Goal: Use online tool/utility: Utilize a website feature to perform a specific function

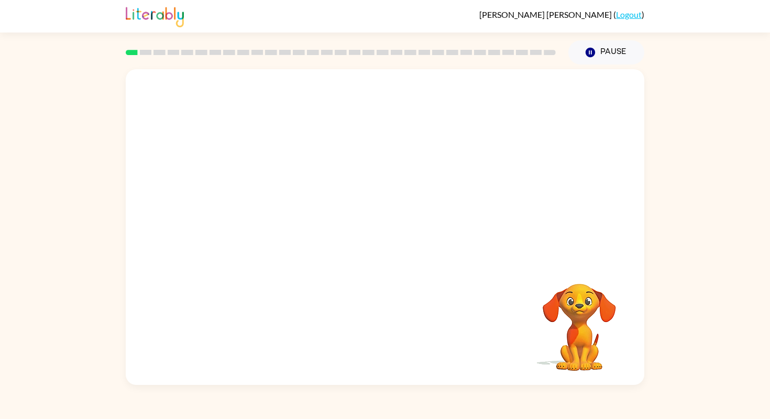
click at [541, 230] on div at bounding box center [385, 165] width 519 height 192
click at [393, 230] on div at bounding box center [385, 232] width 67 height 38
click at [378, 228] on div at bounding box center [385, 232] width 67 height 38
click at [380, 228] on div at bounding box center [385, 232] width 67 height 38
click at [381, 231] on icon "button" at bounding box center [385, 232] width 18 height 18
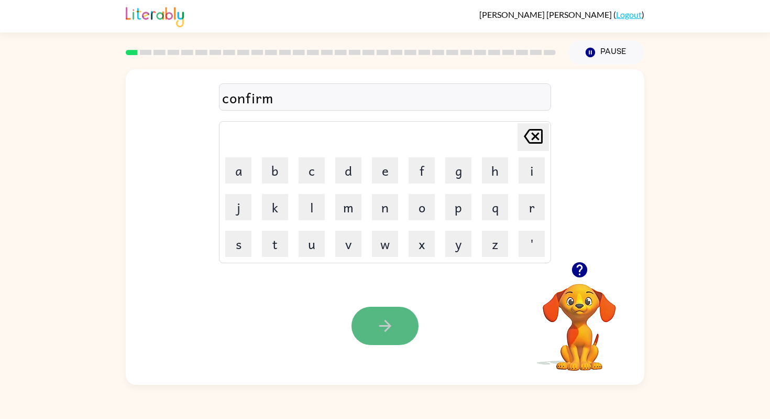
click at [402, 325] on button "button" at bounding box center [385, 326] width 67 height 38
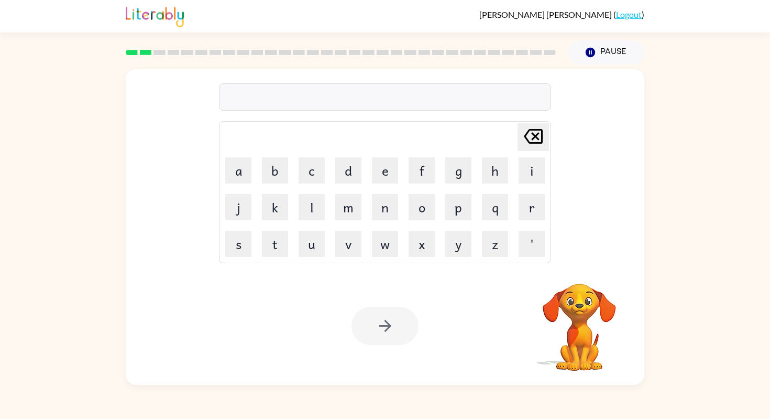
click at [442, 100] on div at bounding box center [385, 96] width 332 height 27
click at [386, 325] on div at bounding box center [385, 326] width 67 height 38
click at [386, 325] on icon "button" at bounding box center [385, 326] width 12 height 12
click at [326, 98] on div at bounding box center [385, 96] width 332 height 27
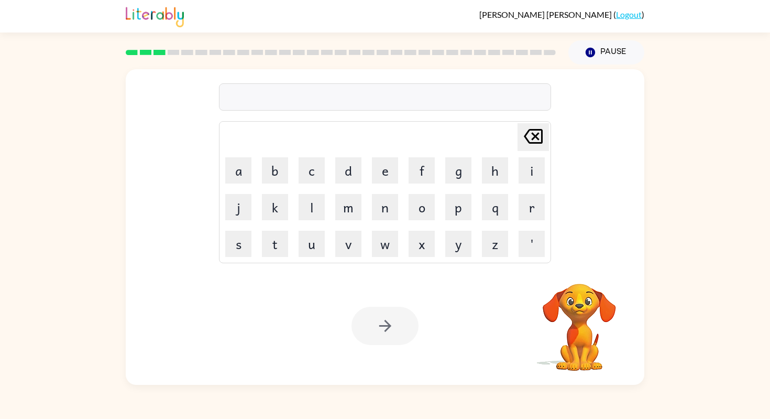
click at [325, 98] on div at bounding box center [385, 96] width 332 height 27
click at [314, 88] on div at bounding box center [385, 96] width 332 height 27
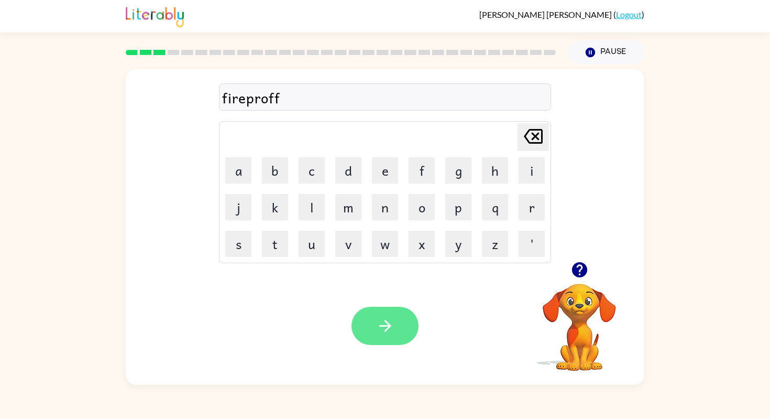
click at [367, 326] on button "button" at bounding box center [385, 326] width 67 height 38
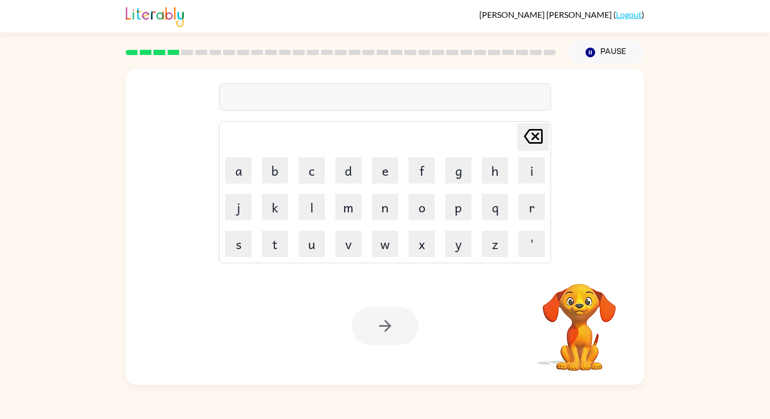
click at [347, 86] on div at bounding box center [385, 96] width 332 height 27
click at [394, 321] on div at bounding box center [385, 326] width 67 height 38
click at [394, 321] on icon "button" at bounding box center [385, 326] width 18 height 18
click at [361, 97] on div at bounding box center [385, 96] width 332 height 27
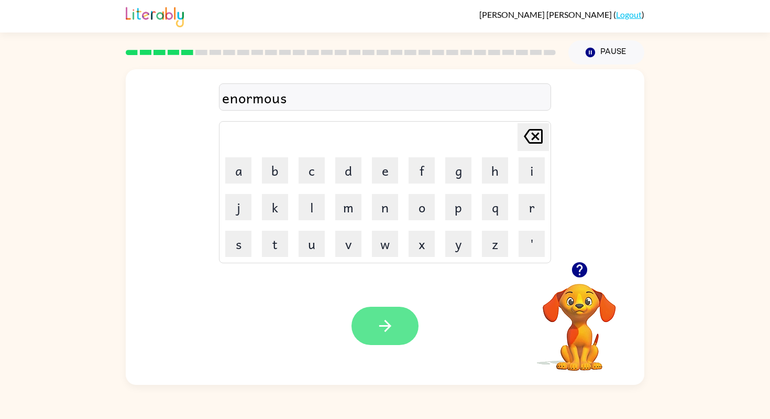
click at [368, 319] on button "button" at bounding box center [385, 326] width 67 height 38
click at [387, 334] on icon "button" at bounding box center [385, 326] width 18 height 18
click at [395, 332] on div at bounding box center [385, 326] width 67 height 38
click at [395, 332] on button "button" at bounding box center [385, 326] width 67 height 38
click at [382, 334] on icon "button" at bounding box center [385, 326] width 18 height 18
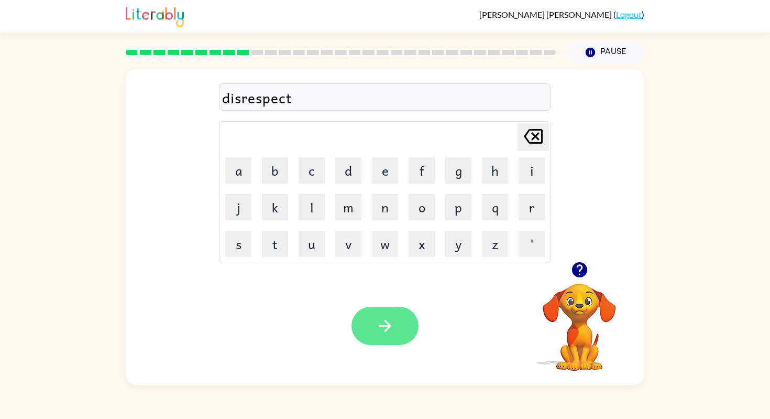
click at [390, 332] on icon "button" at bounding box center [385, 326] width 18 height 18
click at [398, 327] on div at bounding box center [385, 326] width 67 height 38
click at [397, 325] on button "button" at bounding box center [385, 326] width 67 height 38
click at [397, 324] on button "button" at bounding box center [385, 326] width 67 height 38
click at [386, 327] on icon "button" at bounding box center [385, 326] width 18 height 18
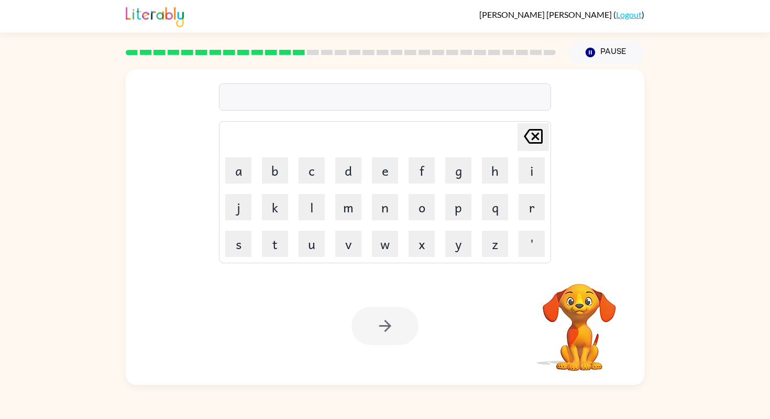
click at [364, 100] on div at bounding box center [385, 96] width 332 height 27
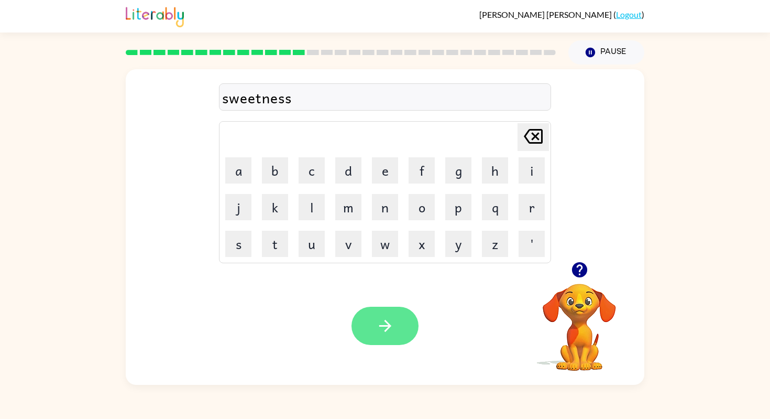
click at [387, 314] on button "button" at bounding box center [385, 326] width 67 height 38
click at [394, 326] on button "button" at bounding box center [385, 326] width 67 height 38
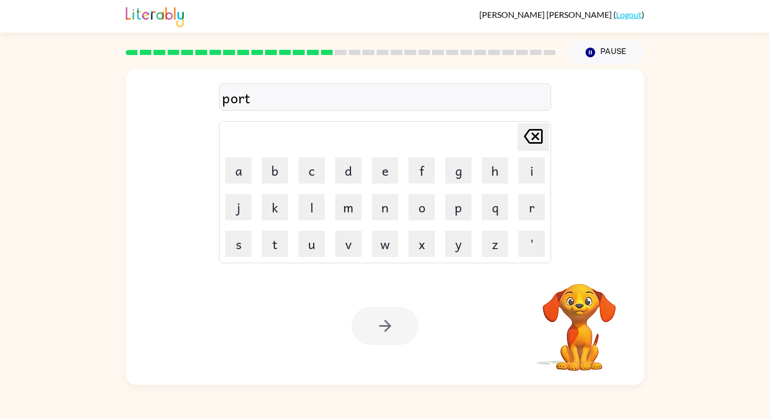
click at [391, 330] on div at bounding box center [385, 326] width 67 height 38
click at [391, 330] on icon "button" at bounding box center [385, 326] width 18 height 18
click at [340, 95] on div at bounding box center [385, 96] width 332 height 27
click at [376, 307] on button "button" at bounding box center [385, 326] width 67 height 38
click at [378, 103] on div at bounding box center [385, 96] width 332 height 27
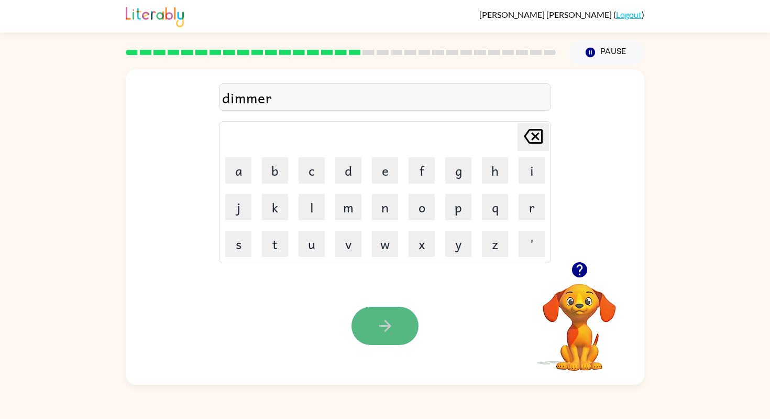
click at [401, 328] on button "button" at bounding box center [385, 326] width 67 height 38
click at [390, 328] on icon "button" at bounding box center [385, 326] width 18 height 18
click at [393, 336] on button "button" at bounding box center [385, 326] width 67 height 38
click at [396, 313] on button "button" at bounding box center [385, 326] width 67 height 38
click at [377, 324] on icon "button" at bounding box center [385, 326] width 18 height 18
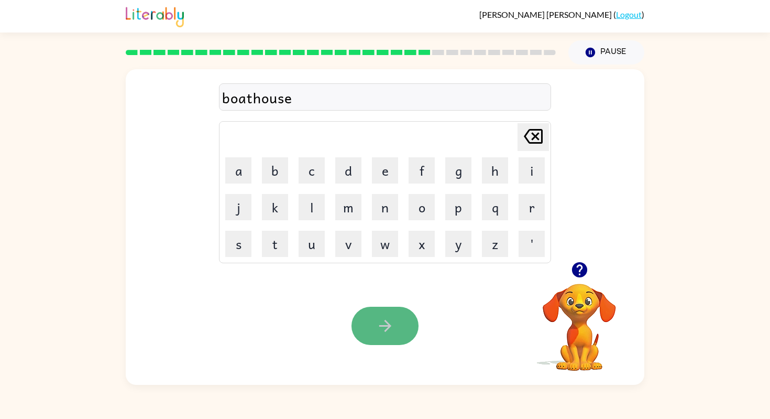
click at [394, 324] on icon "button" at bounding box center [385, 326] width 18 height 18
click at [391, 323] on icon "button" at bounding box center [385, 326] width 18 height 18
click at [393, 332] on icon "button" at bounding box center [385, 326] width 18 height 18
click at [393, 331] on icon "button" at bounding box center [385, 326] width 18 height 18
click at [388, 329] on icon "button" at bounding box center [385, 326] width 18 height 18
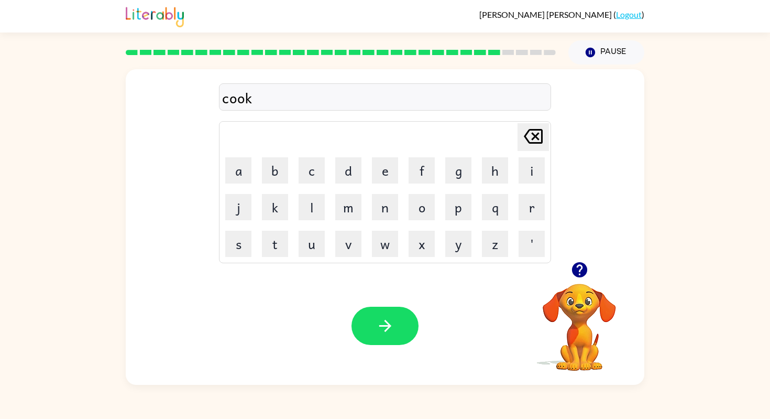
click at [378, 331] on icon "button" at bounding box center [385, 326] width 18 height 18
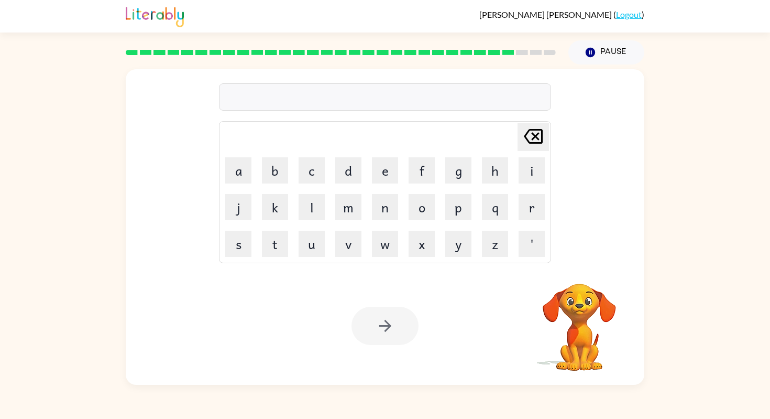
click at [342, 95] on div at bounding box center [385, 96] width 332 height 27
click at [389, 323] on icon "button" at bounding box center [385, 326] width 18 height 18
click at [364, 102] on div at bounding box center [385, 96] width 332 height 27
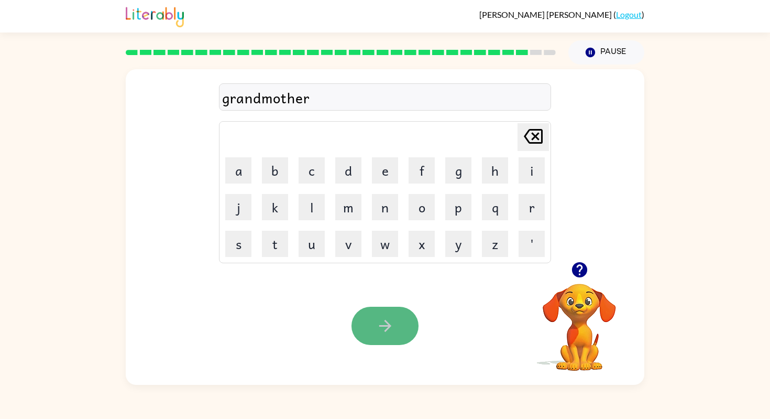
click at [402, 338] on button "button" at bounding box center [385, 326] width 67 height 38
click at [390, 333] on icon "button" at bounding box center [385, 326] width 18 height 18
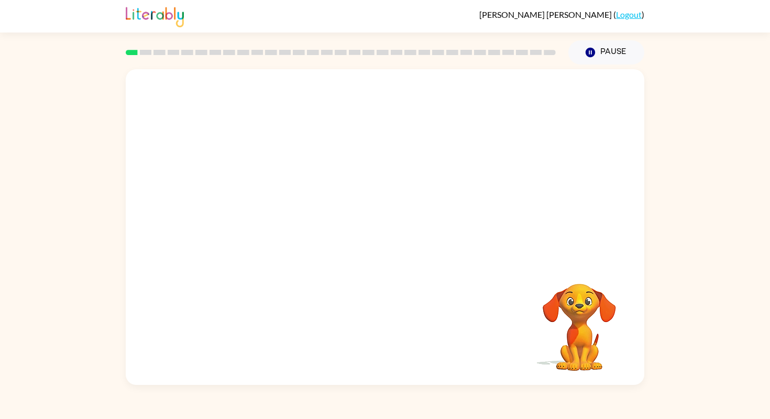
click at [529, 210] on div at bounding box center [385, 165] width 519 height 192
click at [254, 211] on video "Your browser must support playing .mp4 files to use Literably. Please try using…" at bounding box center [385, 165] width 519 height 192
click at [283, 204] on video "Your browser must support playing .mp4 files to use Literably. Please try using…" at bounding box center [385, 165] width 519 height 192
click at [272, 214] on video "Your browser must support playing .mp4 files to use Literably. Please try using…" at bounding box center [385, 165] width 519 height 192
click at [399, 238] on div at bounding box center [385, 232] width 67 height 38
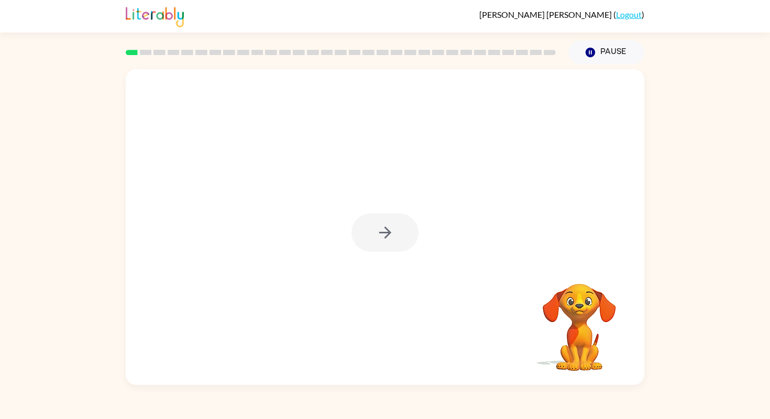
click at [396, 236] on div at bounding box center [385, 232] width 67 height 38
click at [395, 233] on button "button" at bounding box center [385, 232] width 67 height 38
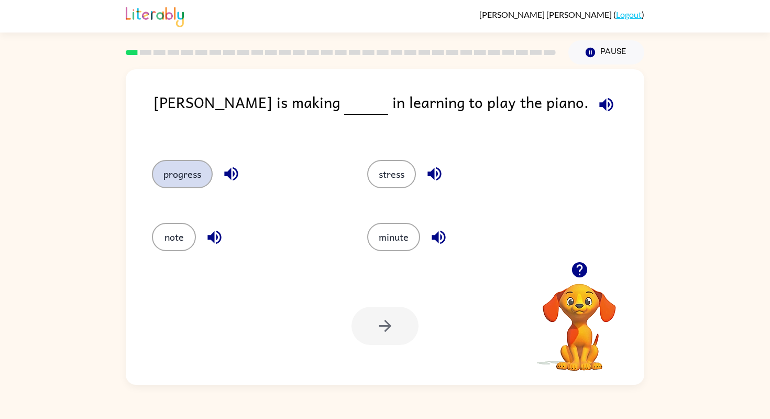
click at [186, 172] on button "progress" at bounding box center [182, 174] width 61 height 28
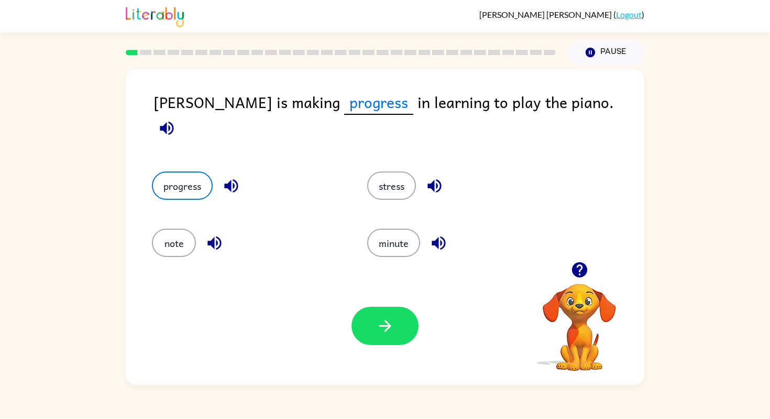
click at [176, 119] on icon "button" at bounding box center [167, 128] width 18 height 18
click at [234, 177] on icon "button" at bounding box center [231, 186] width 18 height 18
click at [389, 318] on icon "button" at bounding box center [385, 326] width 18 height 18
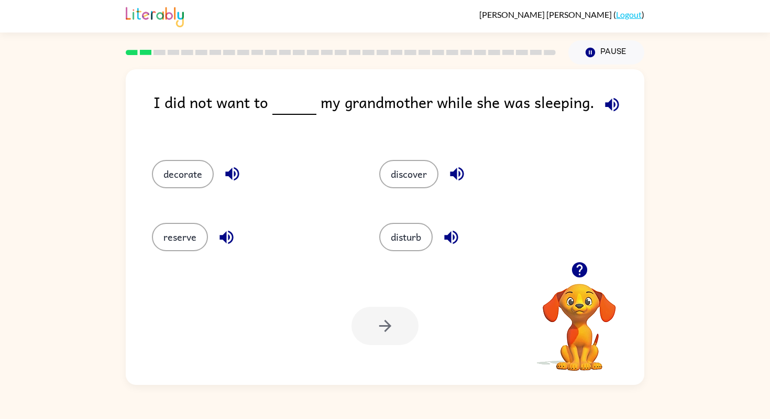
click at [448, 239] on icon "button" at bounding box center [451, 237] width 18 height 18
click at [605, 105] on icon "button" at bounding box center [612, 104] width 14 height 14
click at [454, 236] on icon "button" at bounding box center [451, 237] width 14 height 14
click at [403, 243] on button "disturb" at bounding box center [405, 237] width 53 height 28
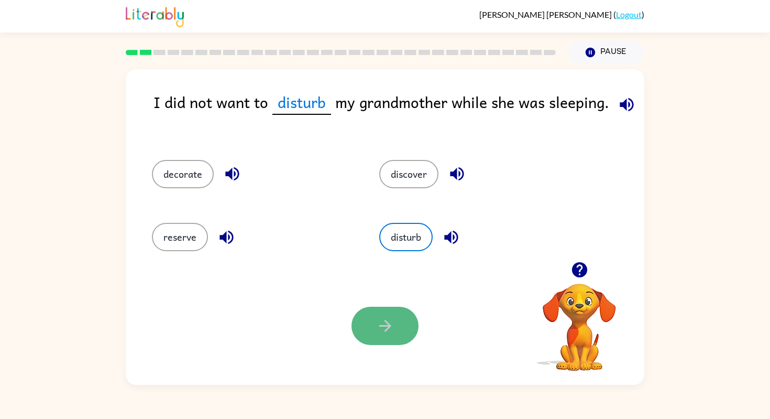
click at [394, 319] on icon "button" at bounding box center [385, 326] width 18 height 18
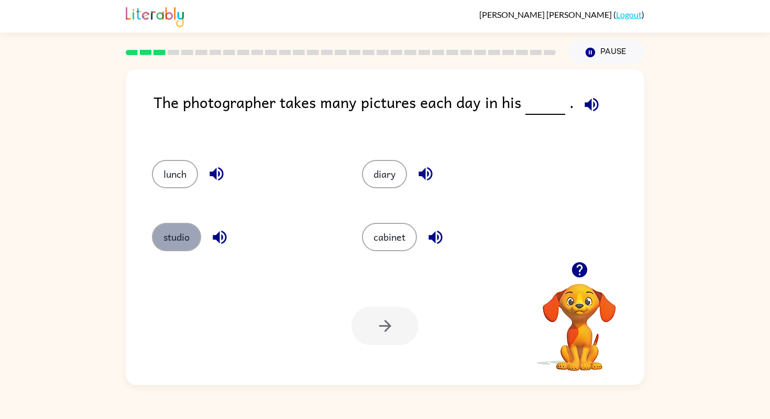
click at [189, 226] on button "studio" at bounding box center [176, 237] width 49 height 28
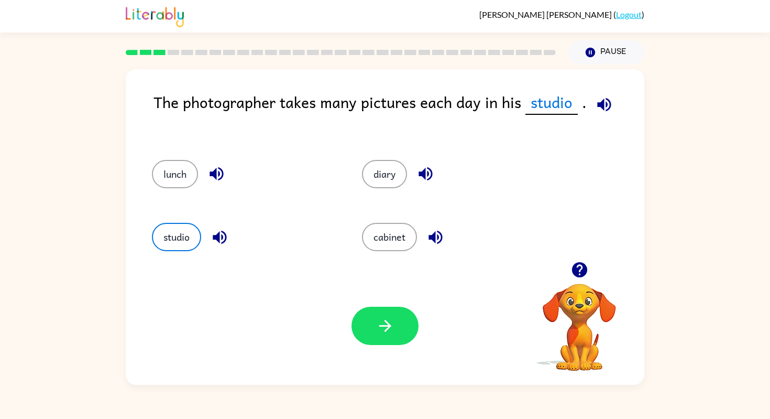
click at [368, 301] on div "Your browser must support playing .mp4 files to use Literably. Please try using…" at bounding box center [385, 326] width 519 height 118
click at [369, 310] on button "button" at bounding box center [385, 326] width 67 height 38
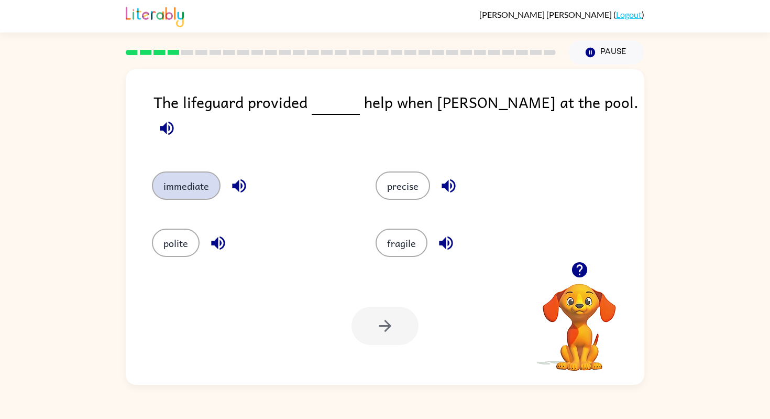
click at [199, 171] on button "immediate" at bounding box center [186, 185] width 69 height 28
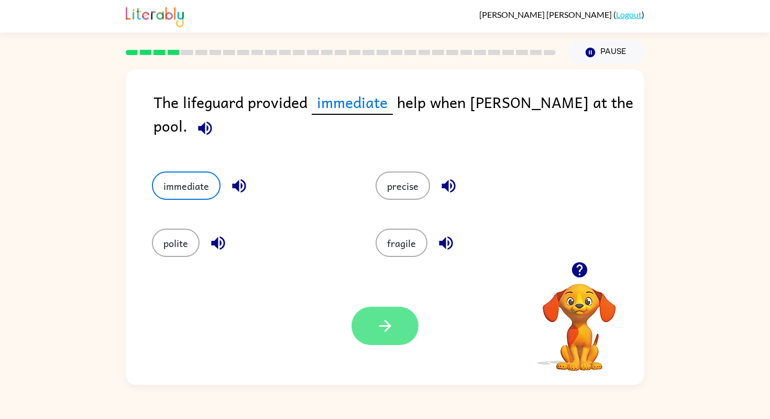
click at [393, 315] on button "button" at bounding box center [385, 326] width 67 height 38
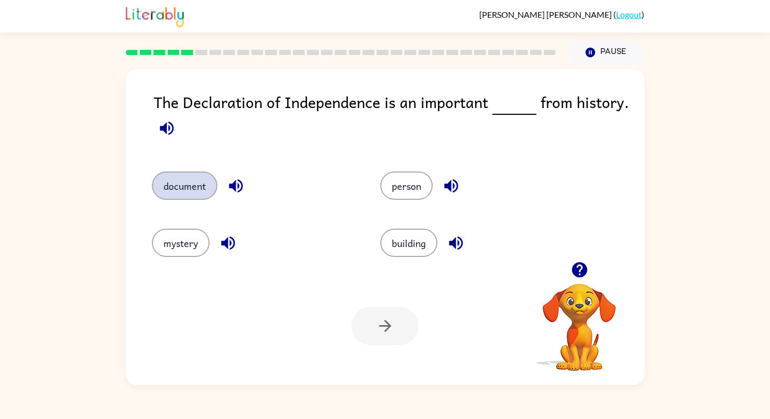
click at [186, 184] on button "document" at bounding box center [185, 185] width 66 height 28
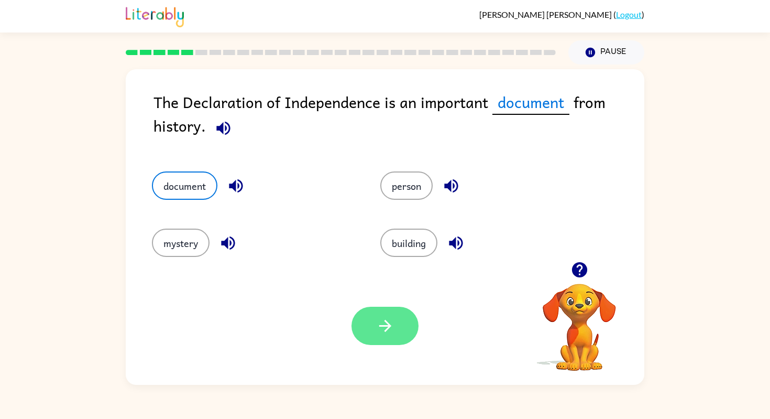
click at [386, 320] on icon "button" at bounding box center [385, 326] width 18 height 18
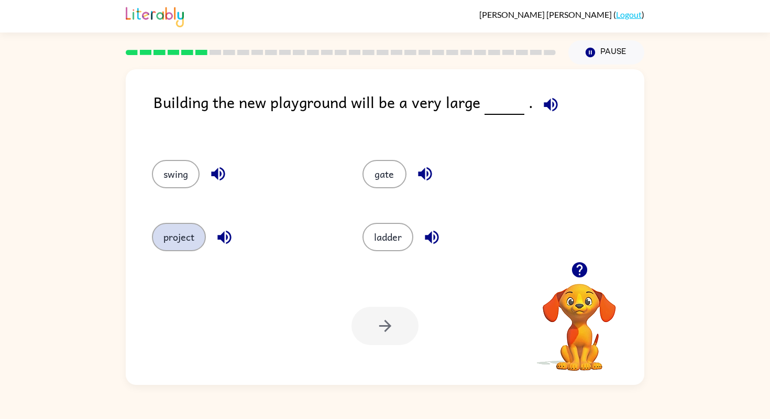
click at [179, 239] on button "project" at bounding box center [179, 237] width 54 height 28
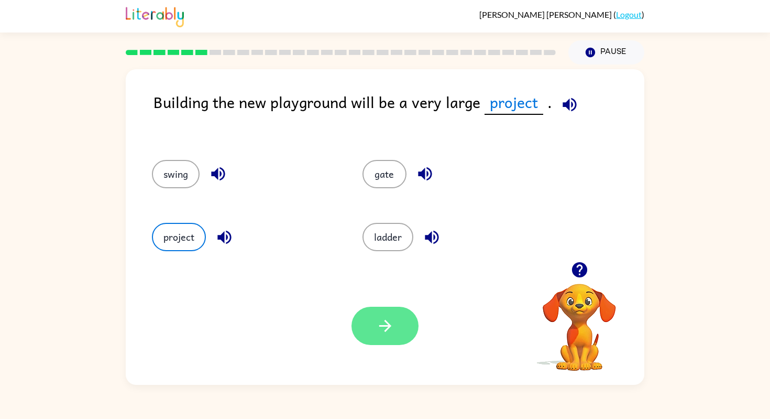
click at [363, 329] on button "button" at bounding box center [385, 326] width 67 height 38
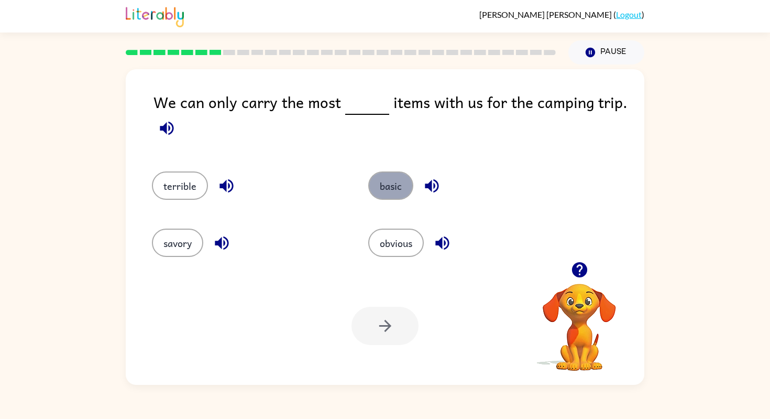
click at [390, 177] on button "basic" at bounding box center [390, 185] width 45 height 28
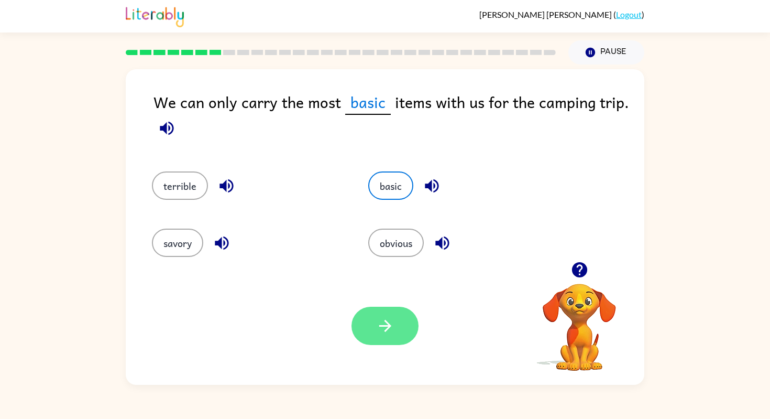
click at [370, 334] on button "button" at bounding box center [385, 326] width 67 height 38
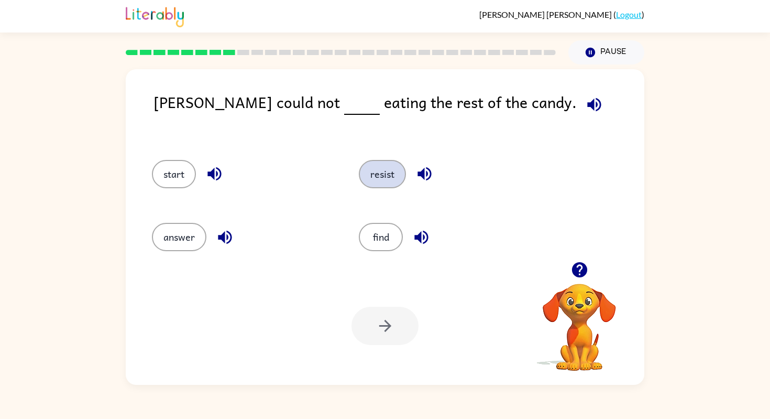
click at [370, 172] on button "resist" at bounding box center [382, 174] width 47 height 28
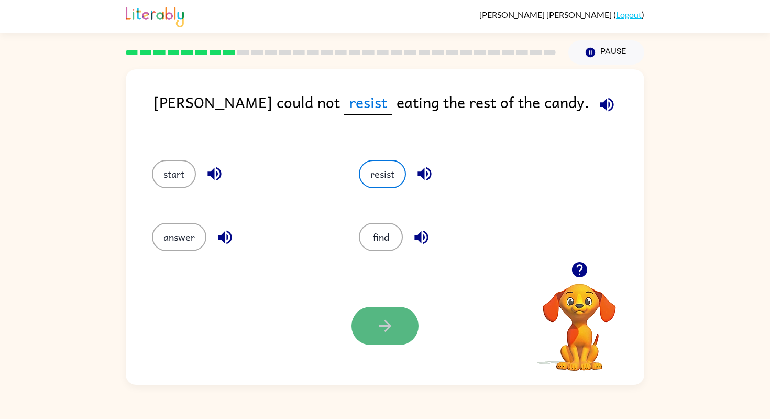
click at [358, 325] on button "button" at bounding box center [385, 326] width 67 height 38
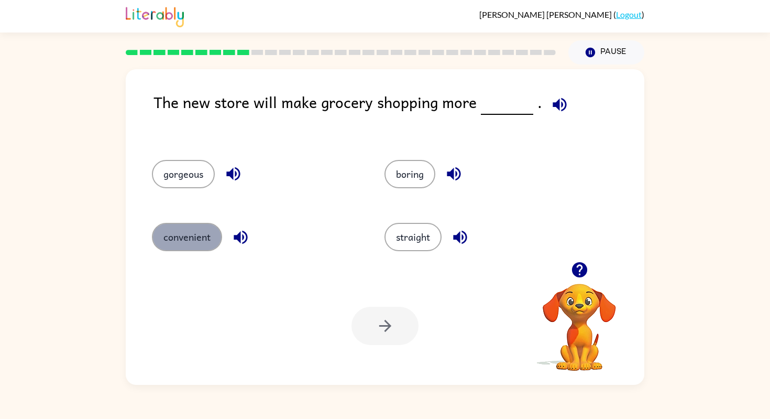
click at [200, 226] on button "convenient" at bounding box center [187, 237] width 70 height 28
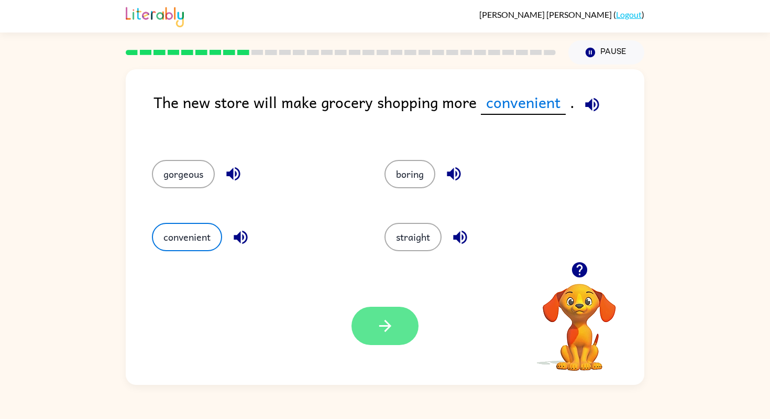
click at [401, 314] on button "button" at bounding box center [385, 326] width 67 height 38
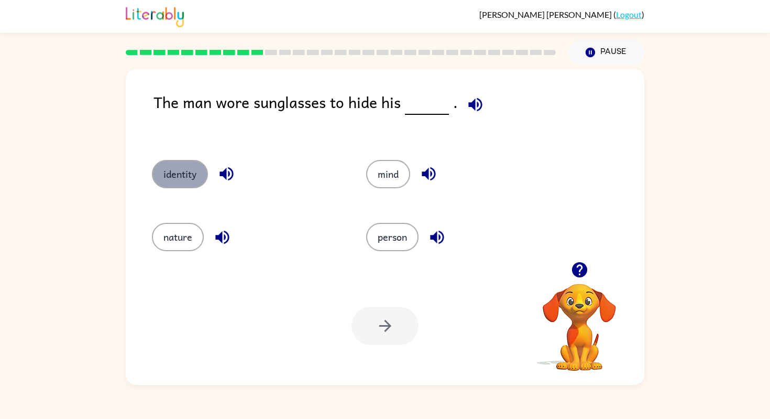
click at [190, 166] on button "identity" at bounding box center [180, 174] width 56 height 28
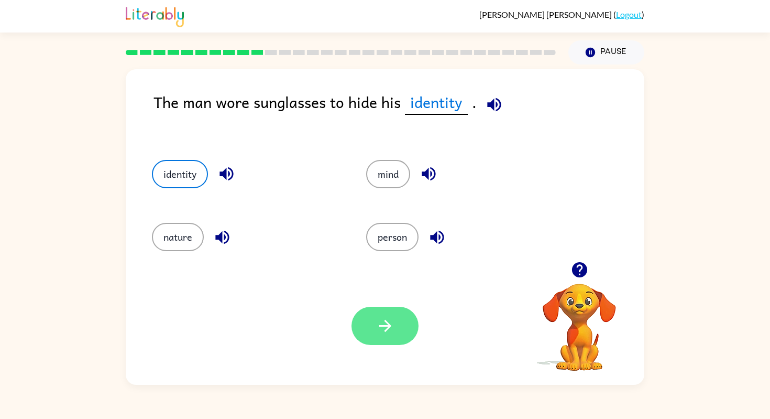
click at [383, 318] on icon "button" at bounding box center [385, 326] width 18 height 18
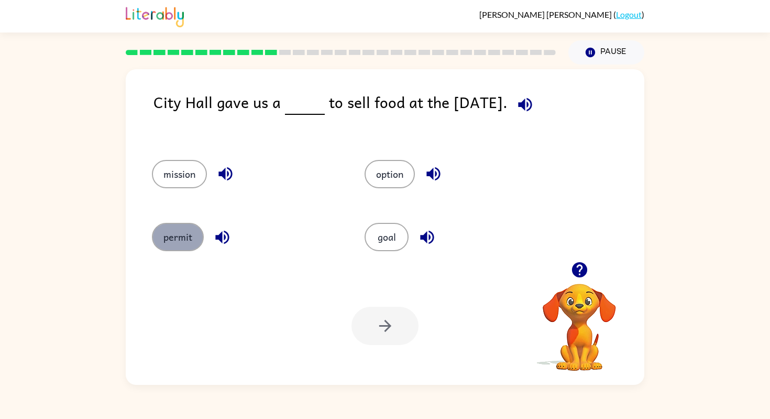
click at [175, 241] on button "permit" at bounding box center [178, 237] width 52 height 28
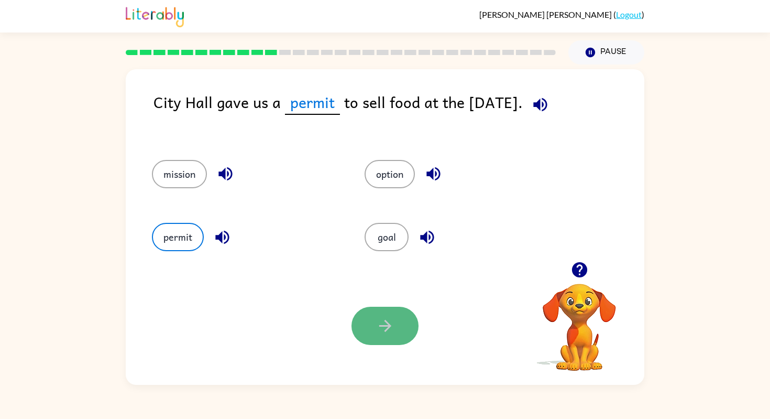
click at [385, 328] on icon "button" at bounding box center [385, 326] width 18 height 18
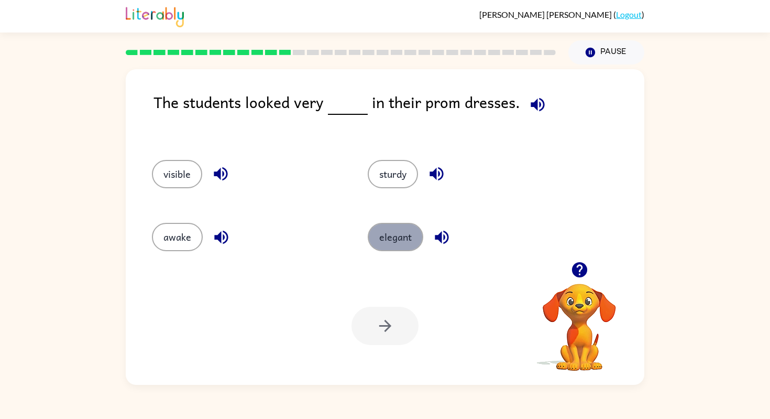
click at [394, 237] on button "elegant" at bounding box center [396, 237] width 56 height 28
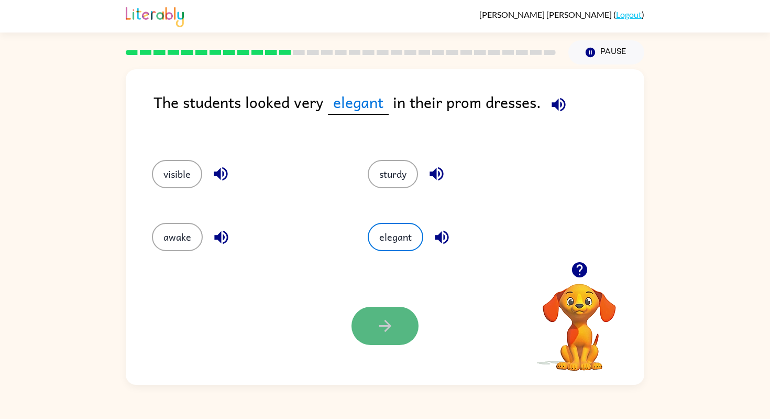
click at [372, 314] on button "button" at bounding box center [385, 326] width 67 height 38
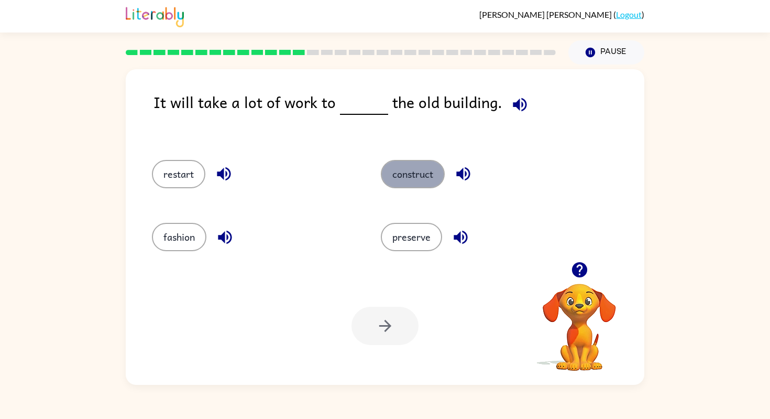
click at [401, 177] on button "construct" at bounding box center [413, 174] width 64 height 28
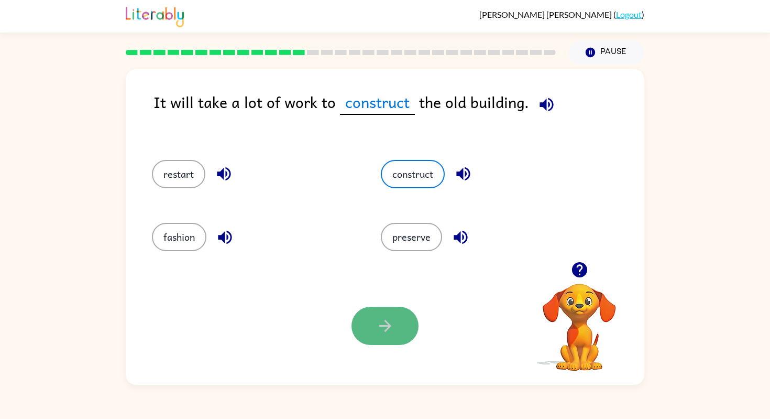
click at [368, 333] on button "button" at bounding box center [385, 326] width 67 height 38
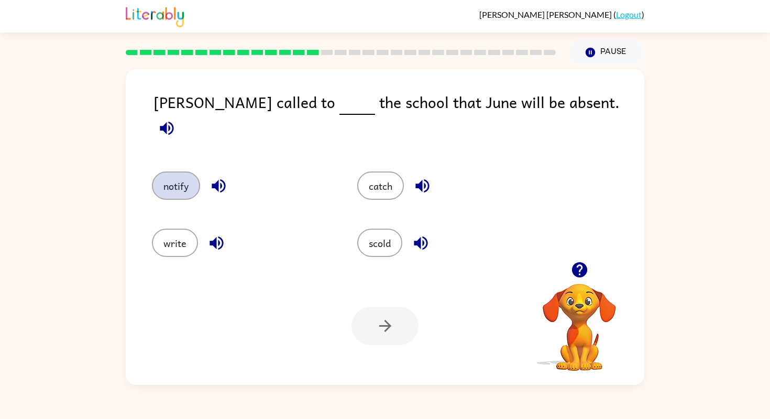
click at [190, 181] on button "notify" at bounding box center [176, 185] width 48 height 28
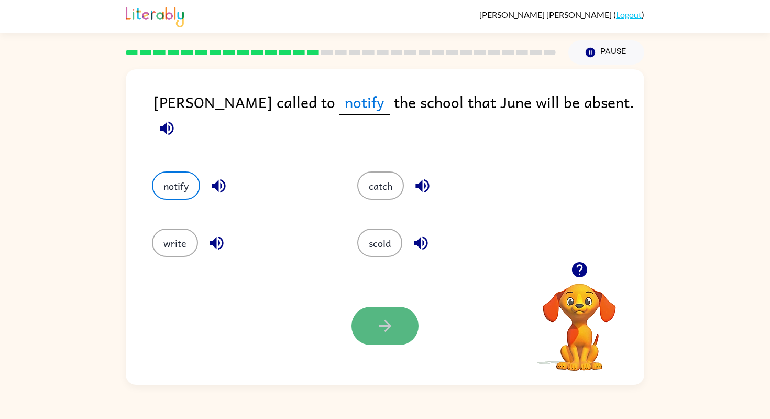
click at [389, 339] on button "button" at bounding box center [385, 326] width 67 height 38
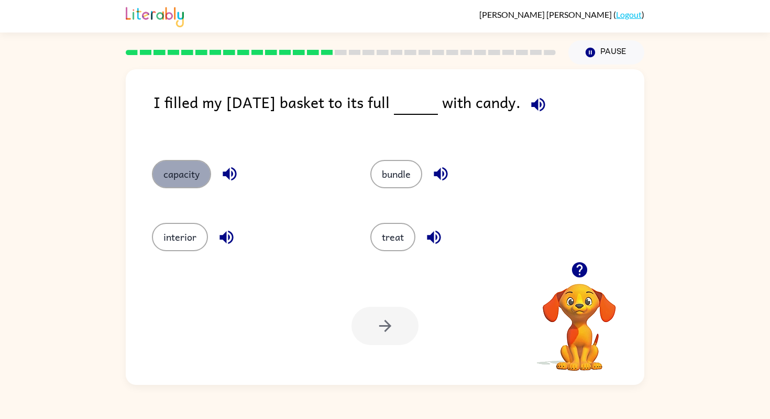
click at [199, 180] on button "capacity" at bounding box center [181, 174] width 59 height 28
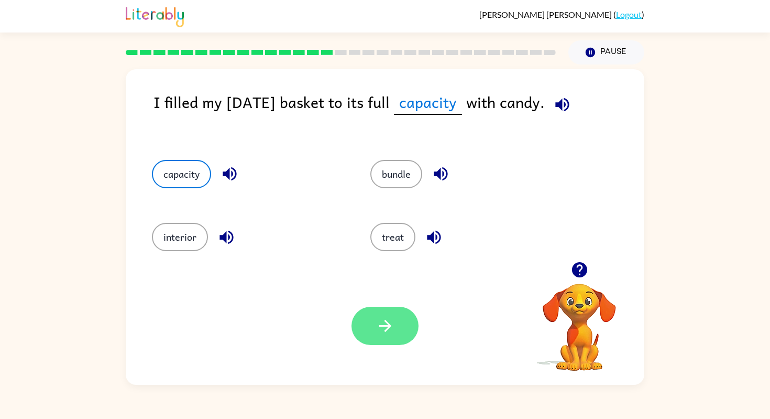
click at [397, 337] on button "button" at bounding box center [385, 326] width 67 height 38
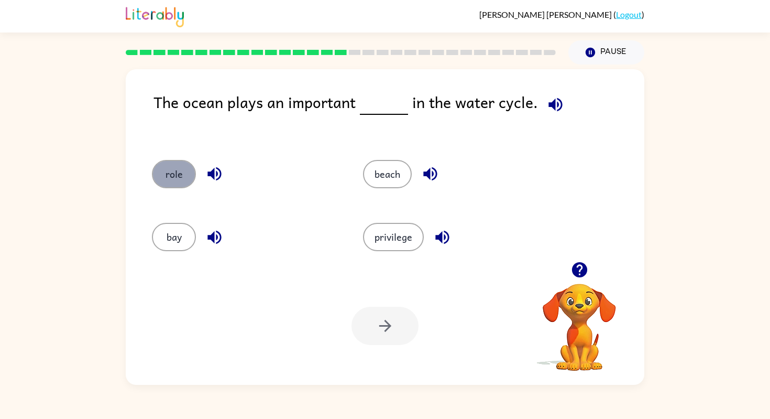
click at [186, 174] on button "role" at bounding box center [174, 174] width 44 height 28
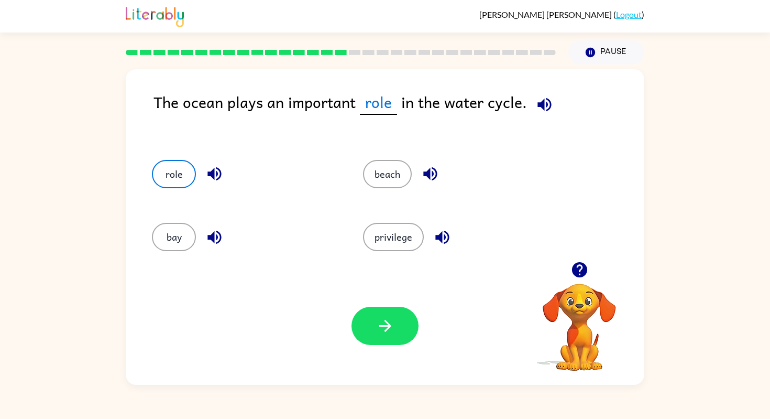
click at [372, 299] on div "Your browser must support playing .mp4 files to use Literably. Please try using…" at bounding box center [385, 326] width 519 height 118
click at [373, 313] on button "button" at bounding box center [385, 326] width 67 height 38
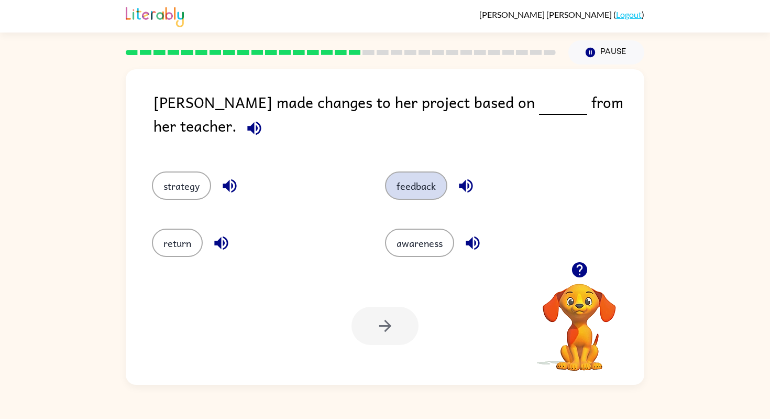
click at [406, 183] on button "feedback" at bounding box center [416, 185] width 62 height 28
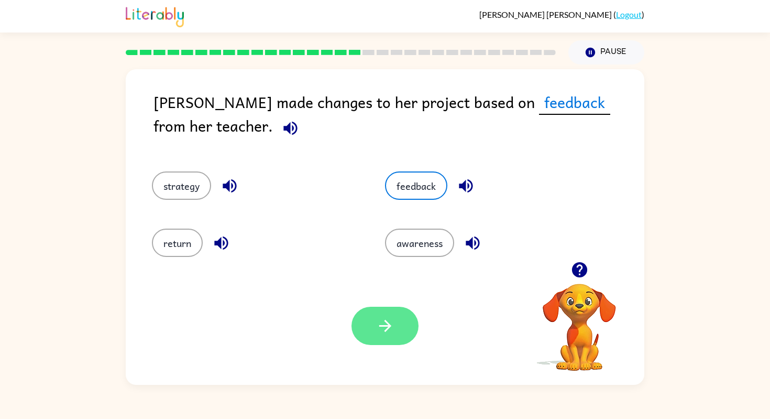
click at [372, 340] on button "button" at bounding box center [385, 326] width 67 height 38
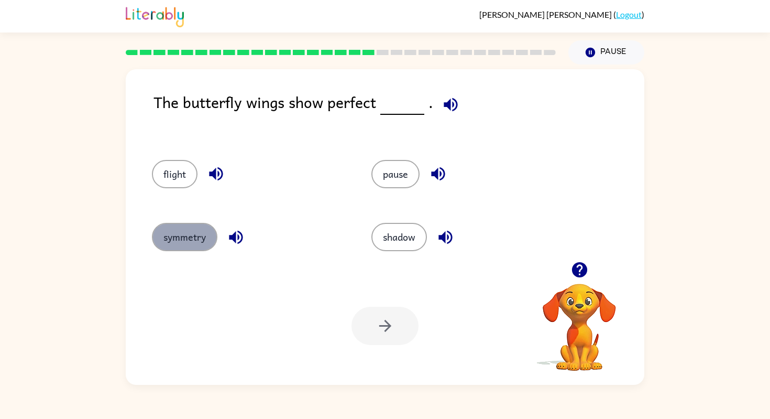
click at [187, 237] on button "symmetry" at bounding box center [185, 237] width 66 height 28
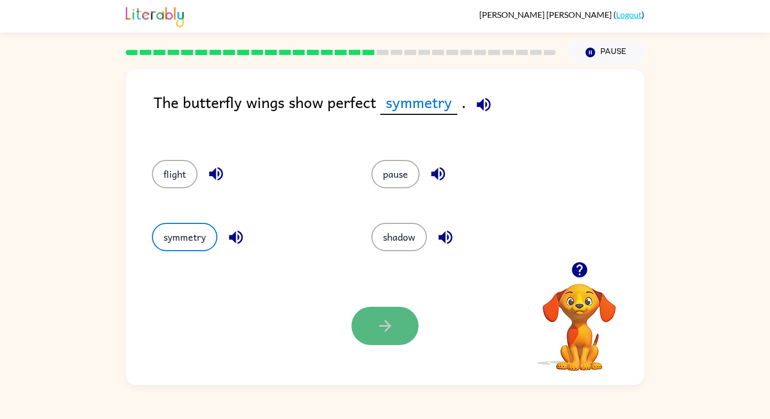
click at [370, 329] on button "button" at bounding box center [385, 326] width 67 height 38
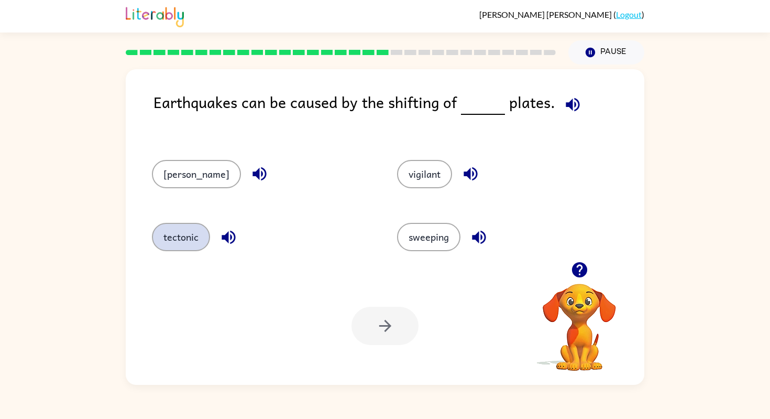
click at [186, 231] on button "tectonic" at bounding box center [181, 237] width 58 height 28
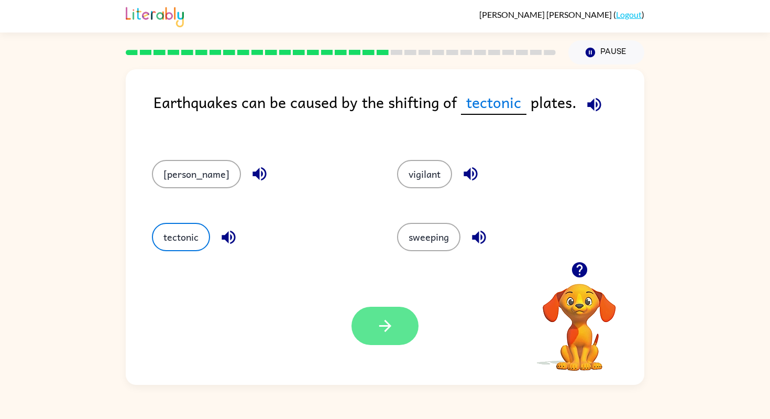
click at [381, 338] on button "button" at bounding box center [385, 326] width 67 height 38
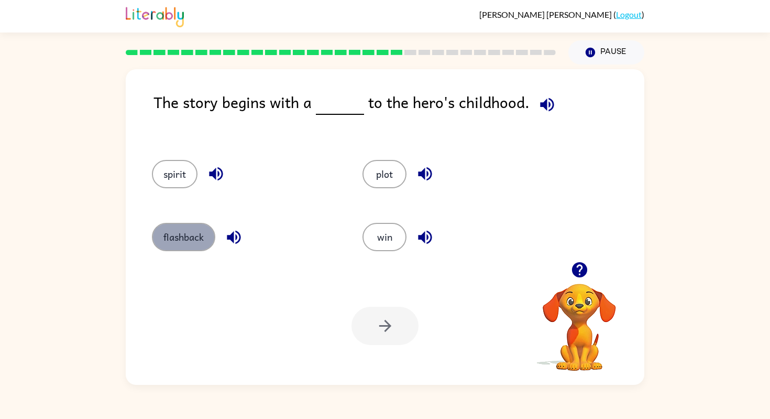
click at [201, 242] on button "flashback" at bounding box center [183, 237] width 63 height 28
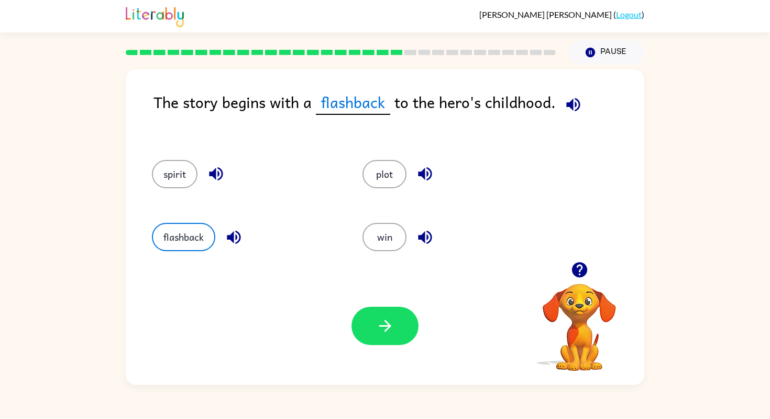
click at [380, 332] on icon "button" at bounding box center [385, 326] width 18 height 18
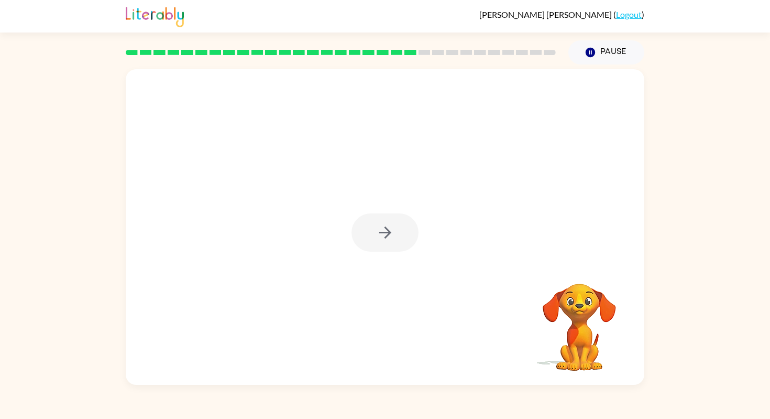
click at [392, 223] on div at bounding box center [385, 232] width 67 height 38
click at [399, 226] on button "button" at bounding box center [385, 232] width 67 height 38
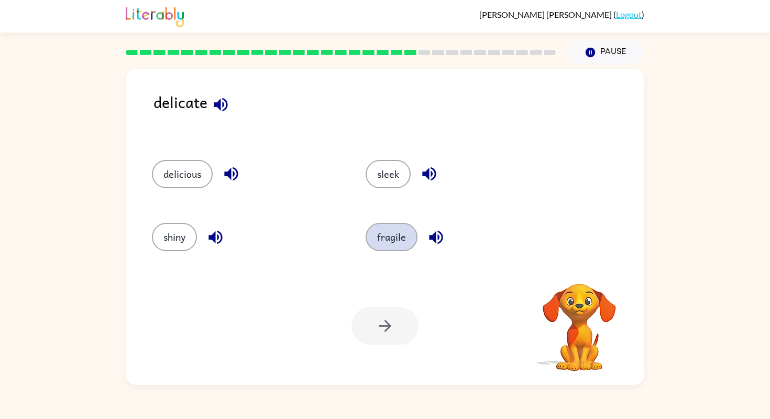
click at [400, 241] on button "fragile" at bounding box center [392, 237] width 52 height 28
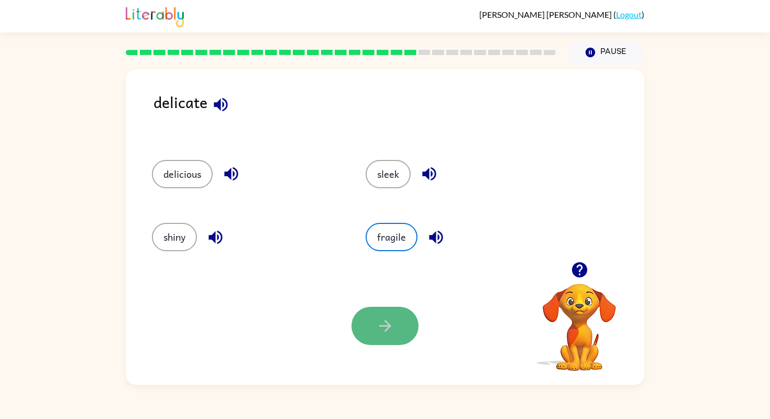
click at [383, 332] on icon "button" at bounding box center [385, 326] width 18 height 18
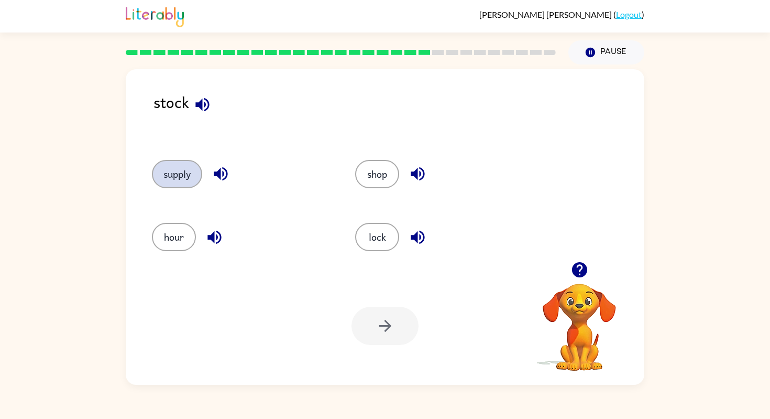
click at [176, 179] on button "supply" at bounding box center [177, 174] width 50 height 28
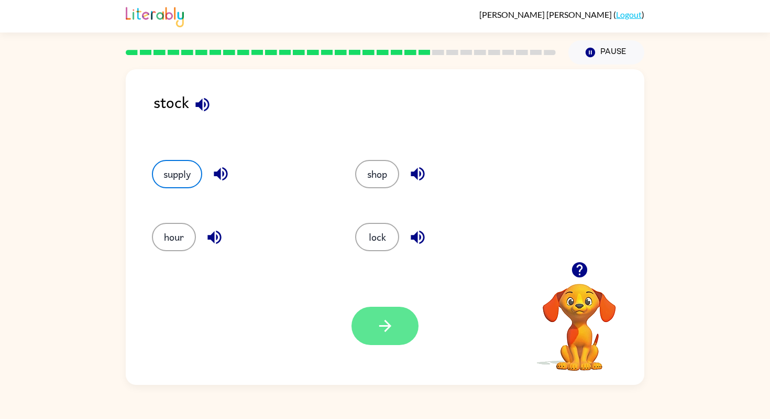
click at [383, 335] on button "button" at bounding box center [385, 326] width 67 height 38
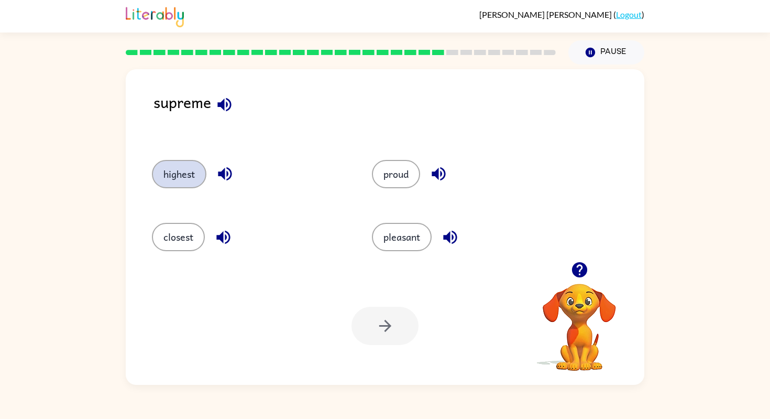
click at [182, 183] on button "highest" at bounding box center [179, 174] width 55 height 28
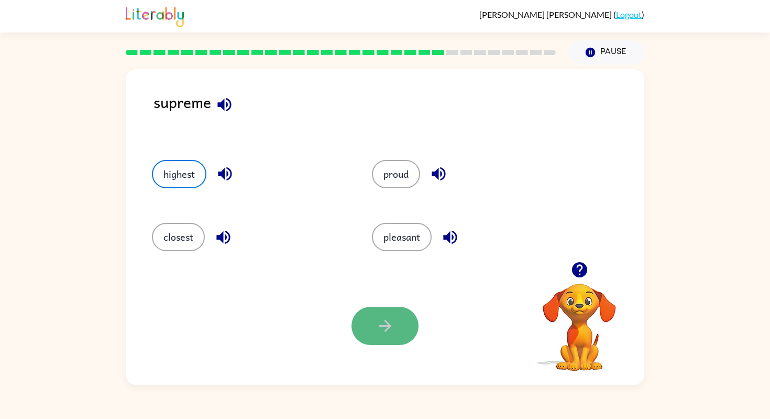
click at [354, 323] on button "button" at bounding box center [385, 326] width 67 height 38
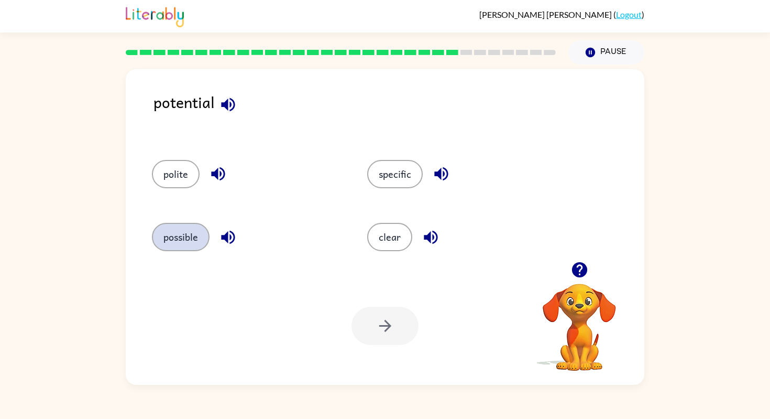
click at [199, 243] on button "possible" at bounding box center [181, 237] width 58 height 28
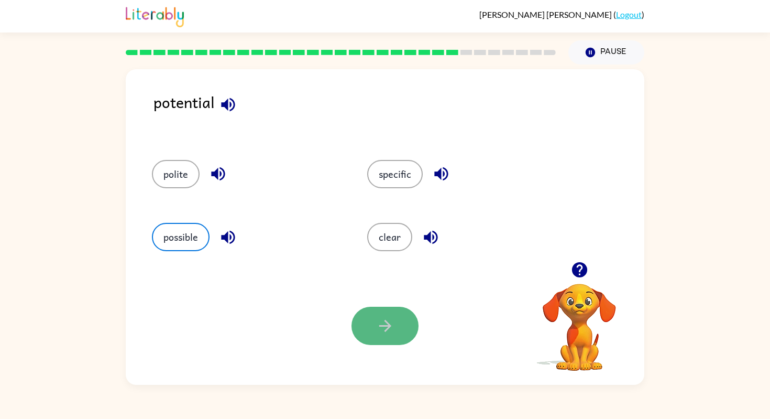
click at [361, 320] on button "button" at bounding box center [385, 326] width 67 height 38
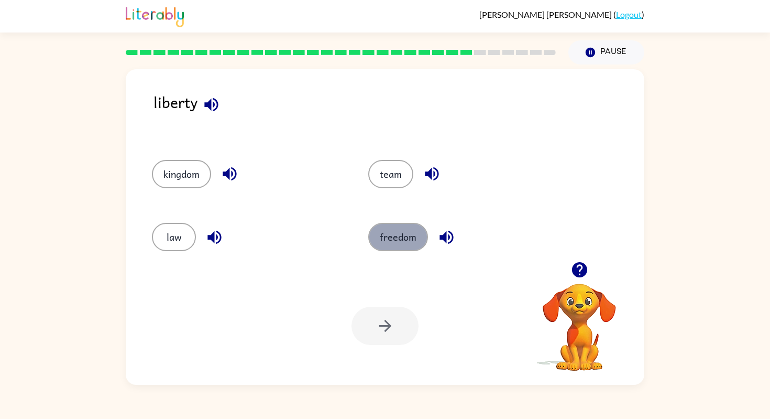
click at [401, 234] on button "freedom" at bounding box center [398, 237] width 60 height 28
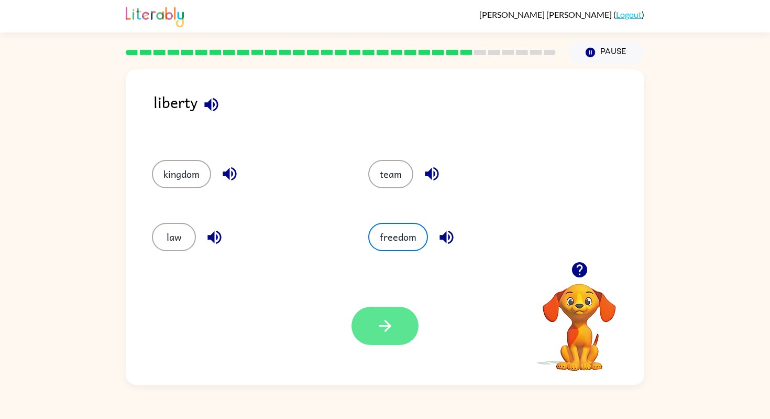
click at [402, 318] on button "button" at bounding box center [385, 326] width 67 height 38
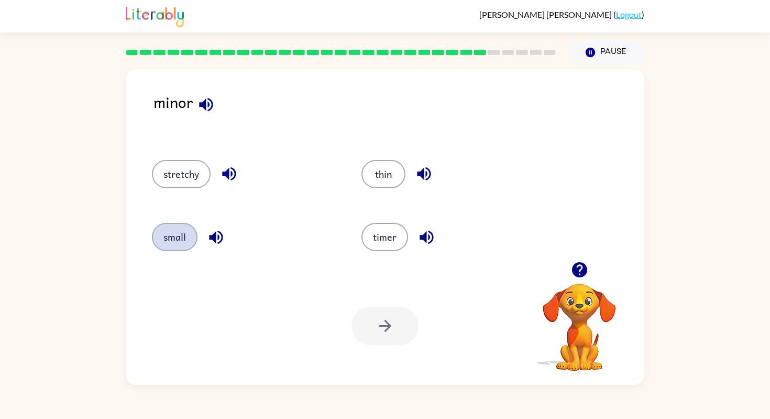
click at [178, 235] on button "small" at bounding box center [175, 237] width 46 height 28
click at [367, 334] on button "button" at bounding box center [385, 326] width 67 height 38
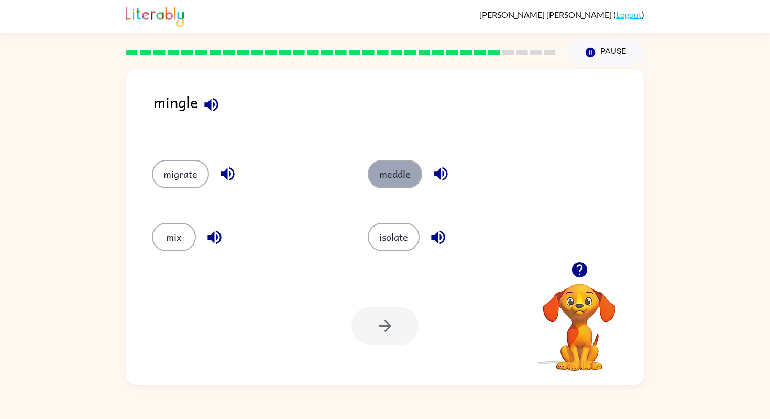
click at [380, 173] on button "meddle" at bounding box center [395, 174] width 55 height 28
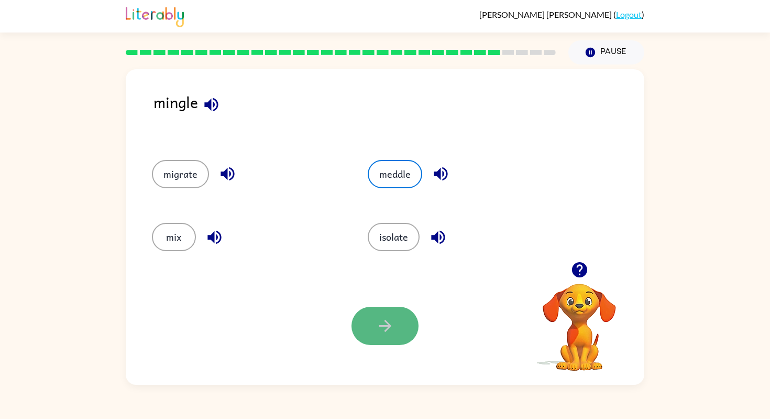
click at [385, 334] on icon "button" at bounding box center [385, 326] width 18 height 18
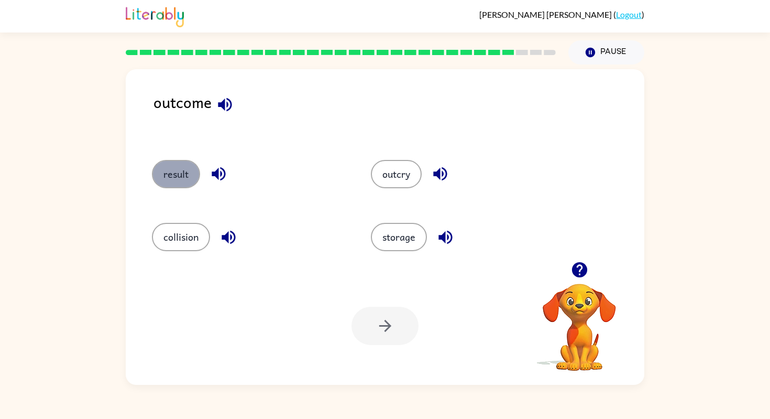
click at [189, 169] on button "result" at bounding box center [176, 174] width 48 height 28
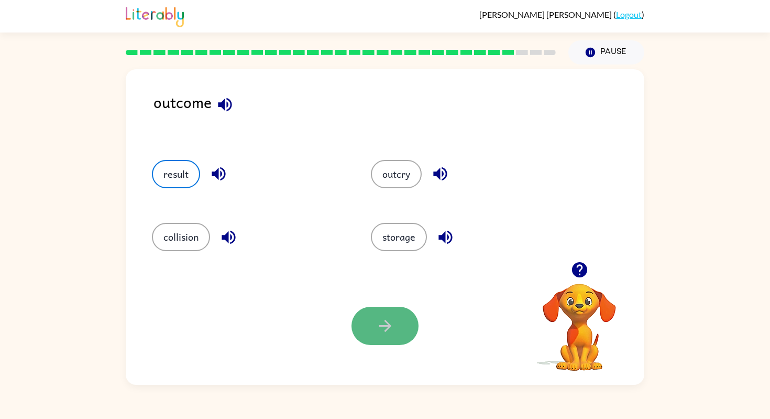
click at [394, 339] on button "button" at bounding box center [385, 326] width 67 height 38
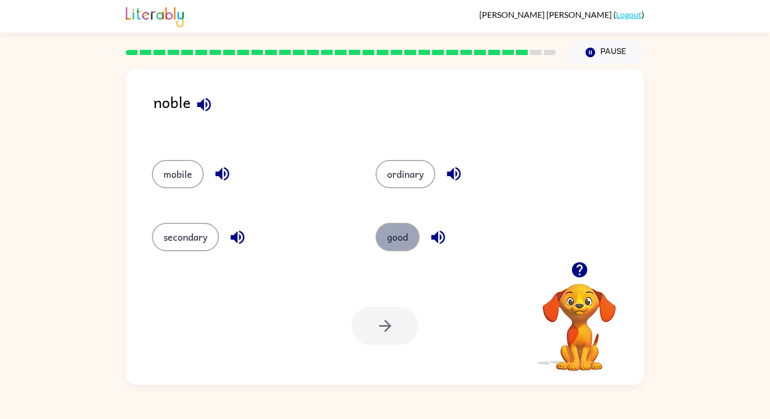
click at [392, 242] on button "good" at bounding box center [398, 237] width 44 height 28
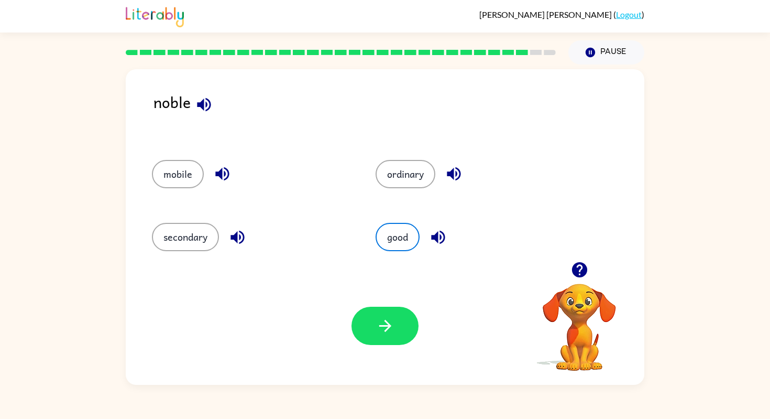
click at [385, 306] on div "Your browser must support playing .mp4 files to use Literably. Please try using…" at bounding box center [385, 326] width 519 height 118
click at [387, 317] on icon "button" at bounding box center [385, 326] width 18 height 18
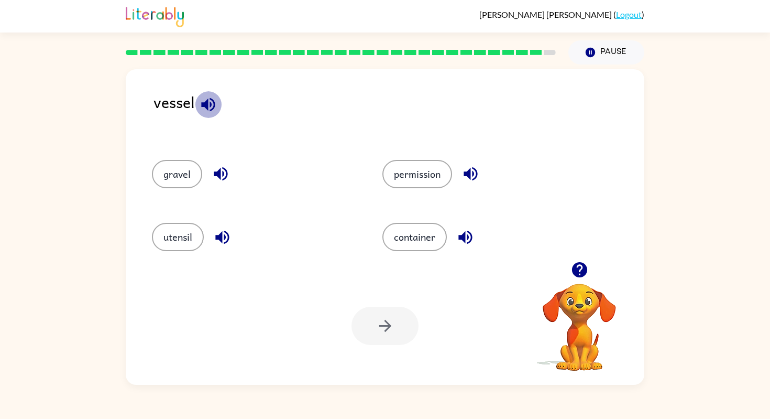
click at [202, 107] on icon "button" at bounding box center [208, 104] width 18 height 18
click at [581, 271] on icon "button" at bounding box center [579, 269] width 15 height 15
click at [547, 204] on div "container" at bounding box center [478, 234] width 231 height 63
click at [182, 182] on button "gravel" at bounding box center [177, 174] width 50 height 28
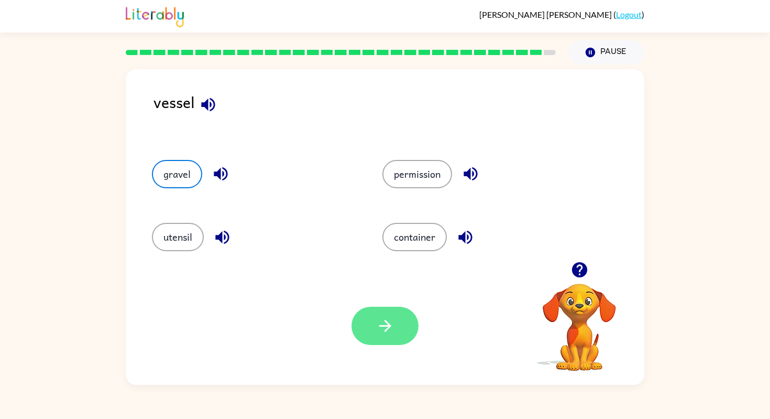
click at [416, 324] on button "button" at bounding box center [385, 326] width 67 height 38
